Goal: Information Seeking & Learning: Learn about a topic

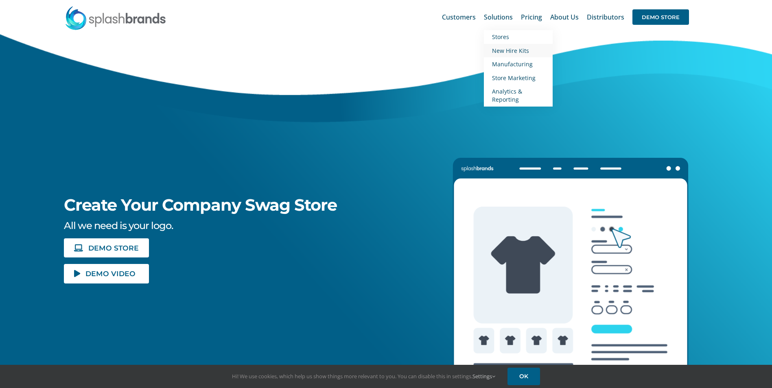
click at [504, 50] on span "New Hire Kits" at bounding box center [510, 51] width 37 height 8
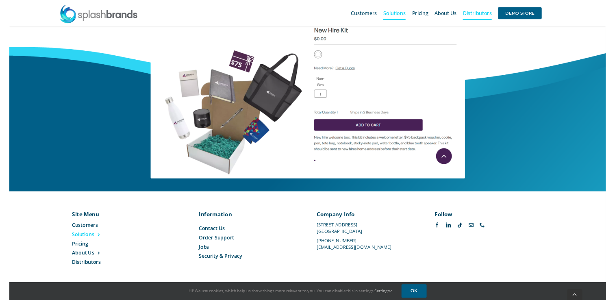
scroll to position [356, 0]
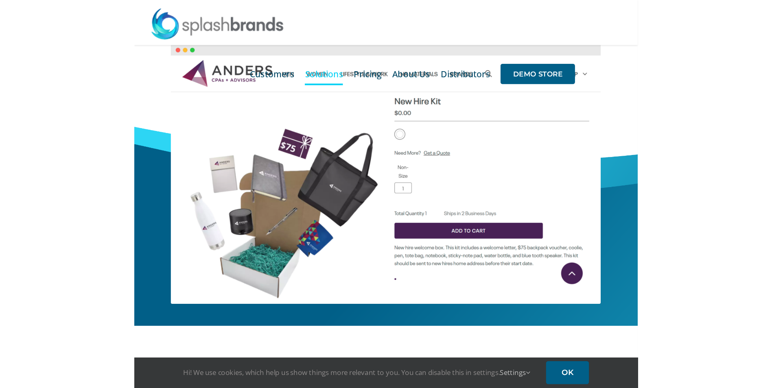
scroll to position [330, 0]
